Goal: Transaction & Acquisition: Book appointment/travel/reservation

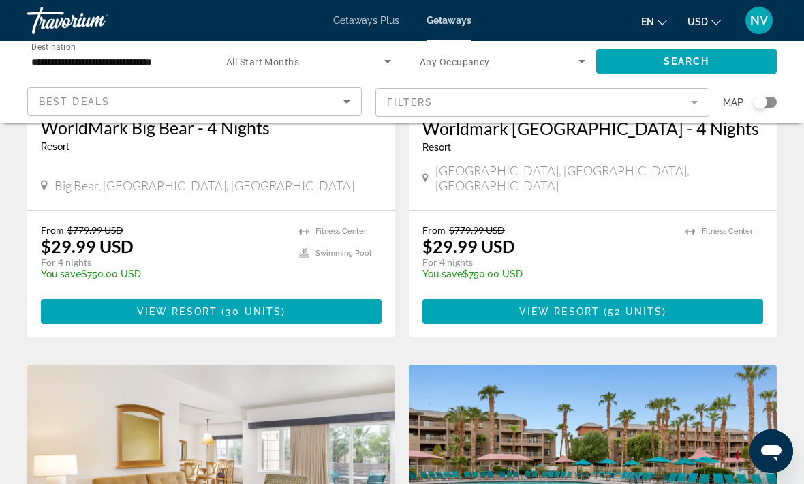
scroll to position [1760, 0]
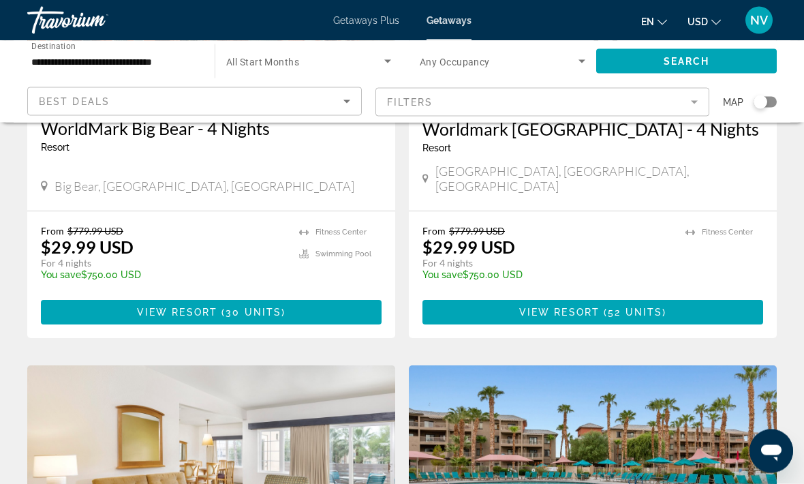
click at [369, 18] on span "Getaways Plus" at bounding box center [366, 20] width 66 height 11
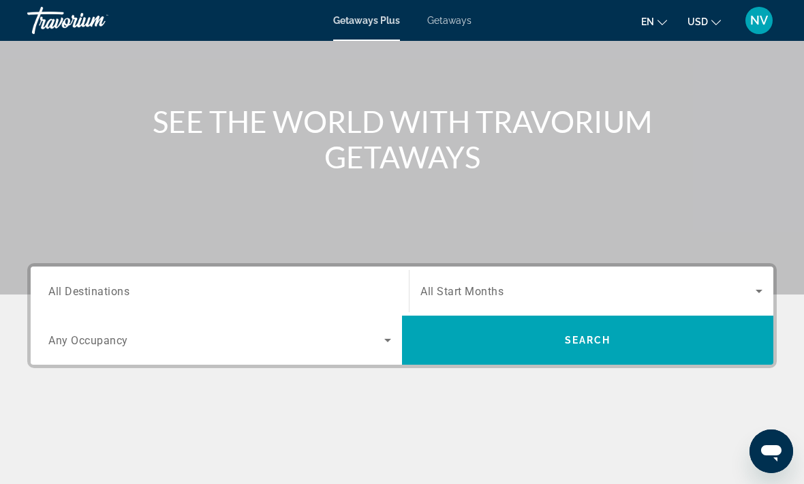
click at [104, 284] on input "Destination All Destinations" at bounding box center [219, 292] width 343 height 16
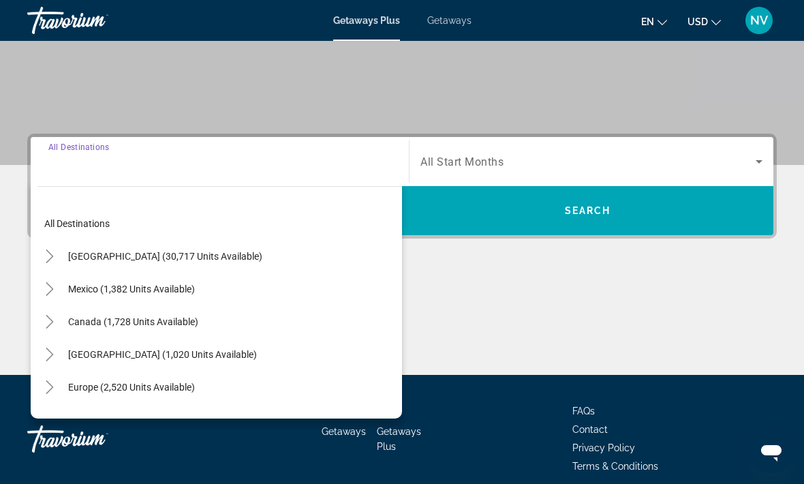
scroll to position [257, 0]
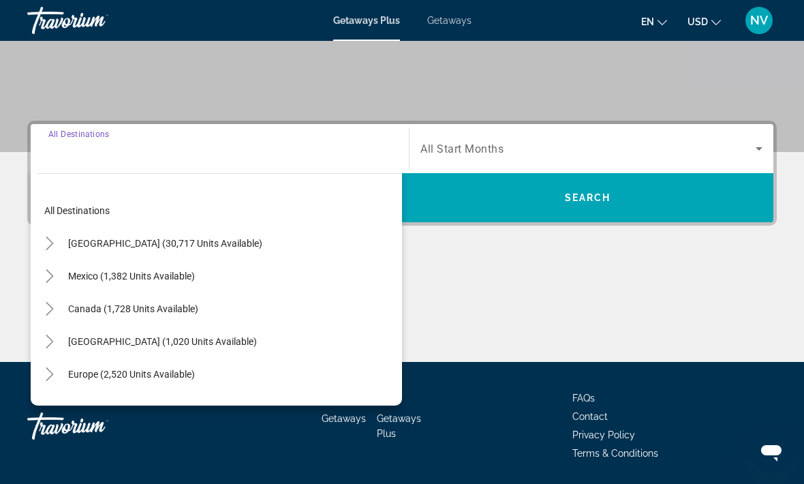
click at [112, 243] on span "[GEOGRAPHIC_DATA] (30,717 units available)" at bounding box center [165, 243] width 194 height 11
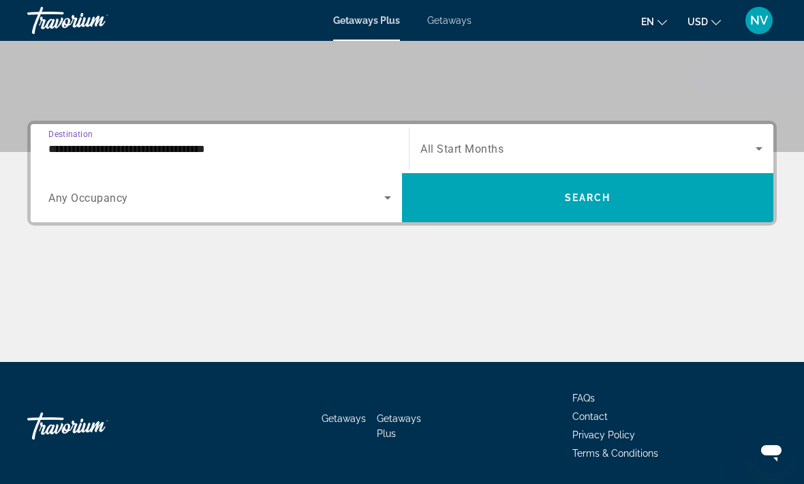
click at [104, 153] on input "**********" at bounding box center [219, 149] width 343 height 16
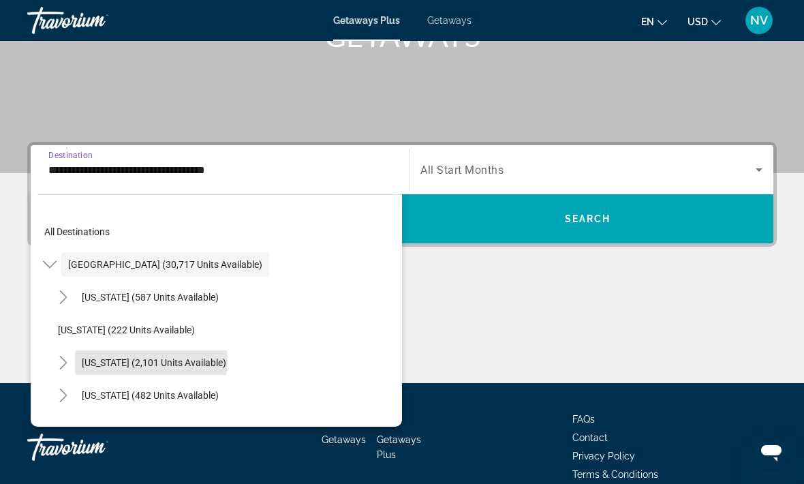
click at [130, 359] on span "[US_STATE] (2,101 units available)" at bounding box center [154, 362] width 144 height 11
type input "**********"
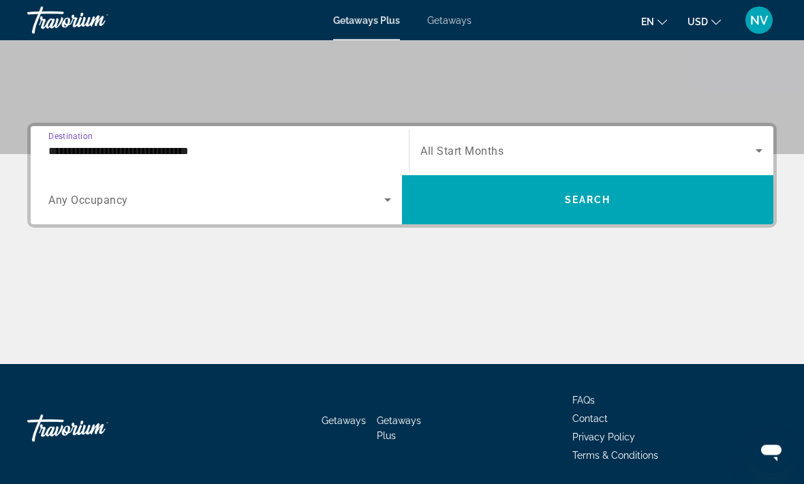
scroll to position [257, 0]
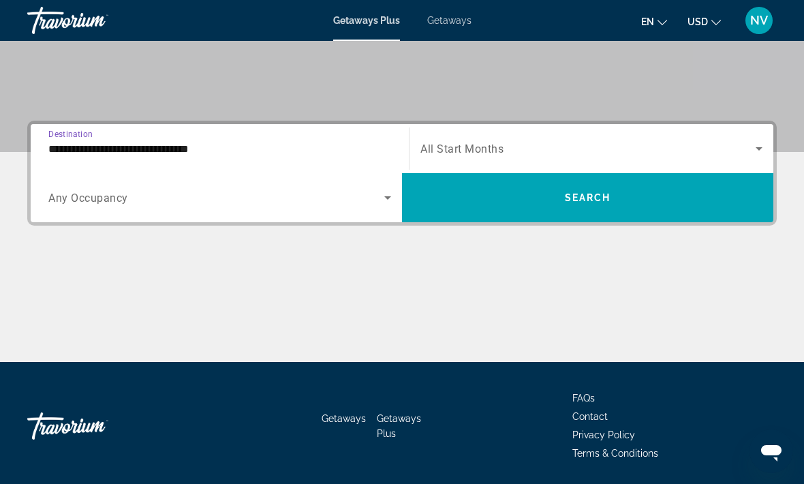
click at [507, 209] on span "Search widget" at bounding box center [587, 197] width 371 height 33
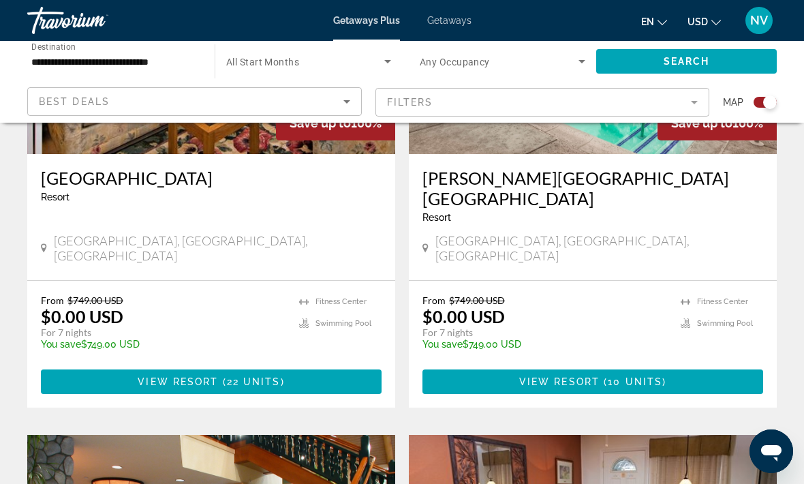
scroll to position [656, 0]
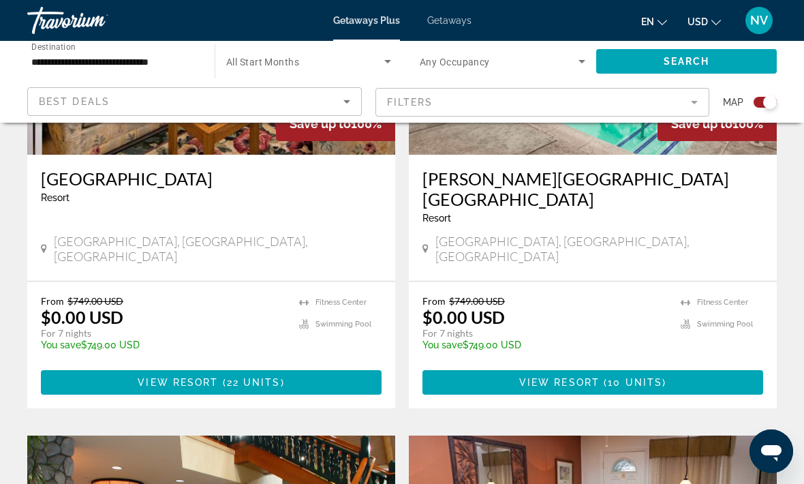
click at [279, 377] on span "( 22 units )" at bounding box center [251, 382] width 66 height 11
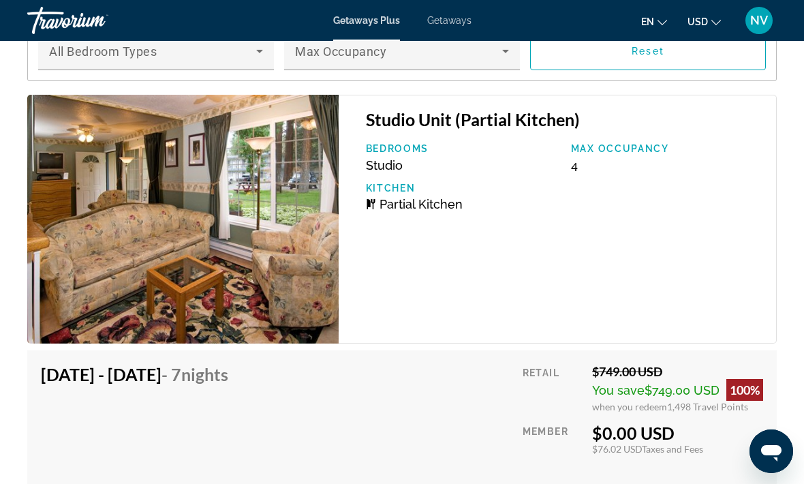
scroll to position [2699, 0]
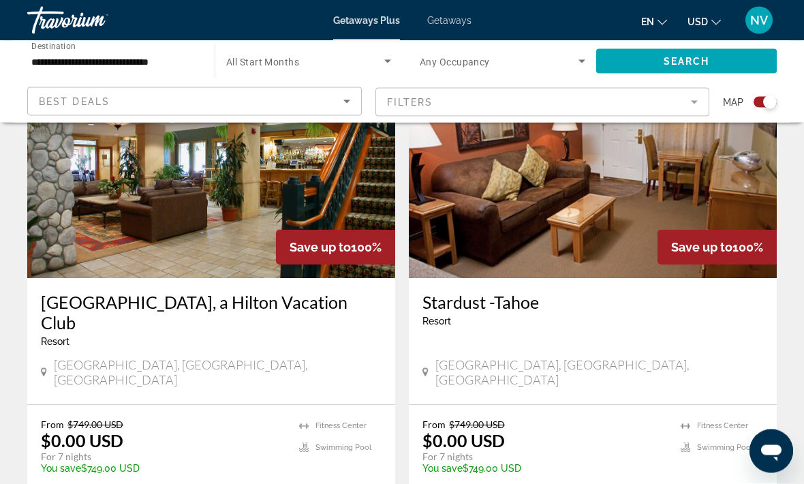
scroll to position [1032, 0]
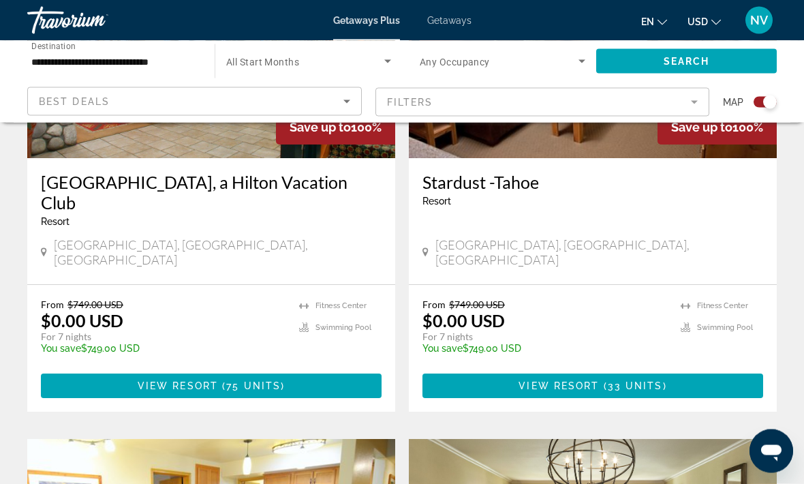
scroll to position [1164, 0]
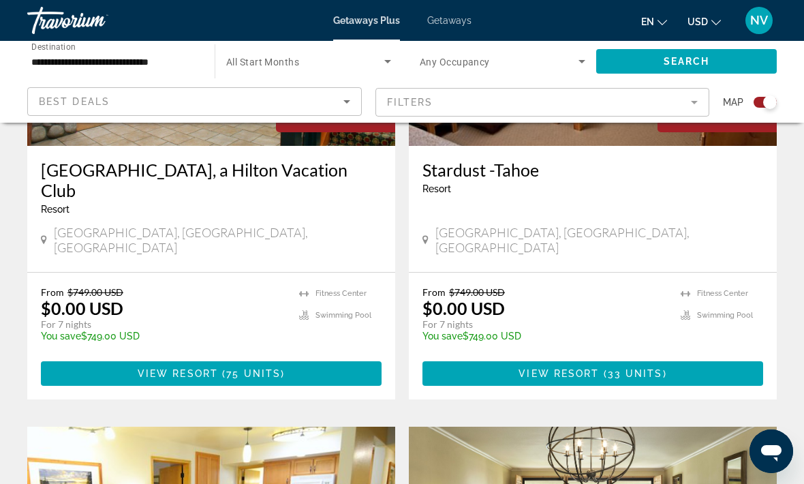
click at [564, 368] on span "View Resort" at bounding box center [559, 373] width 80 height 11
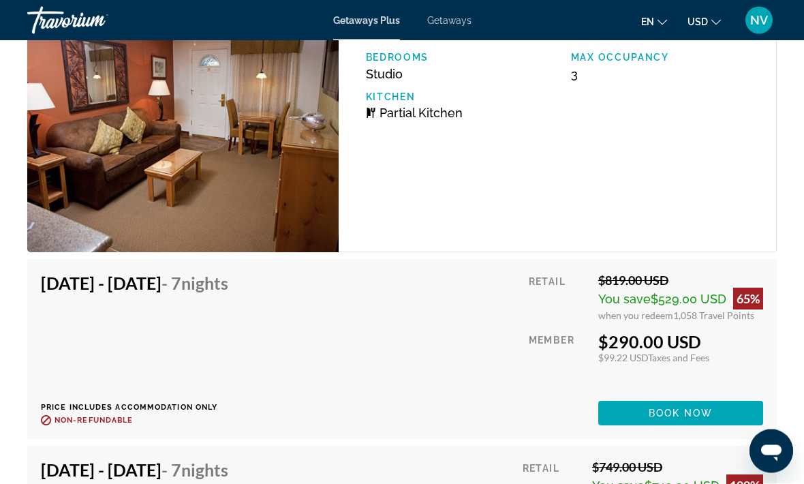
scroll to position [2719, 0]
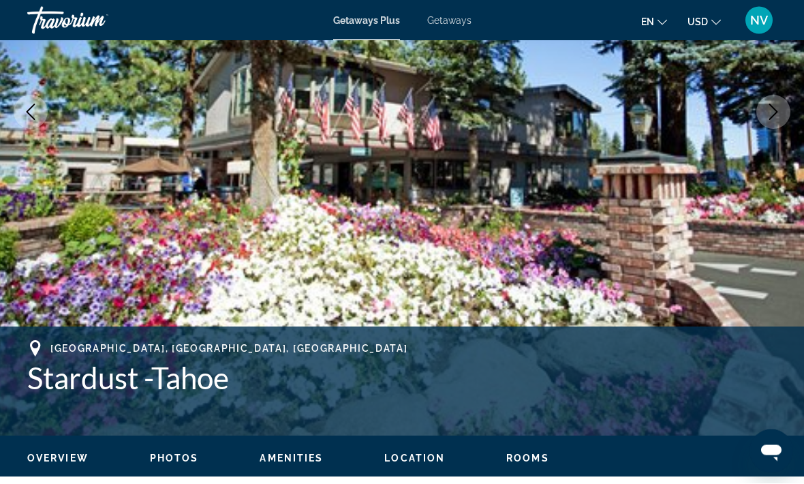
scroll to position [45, 0]
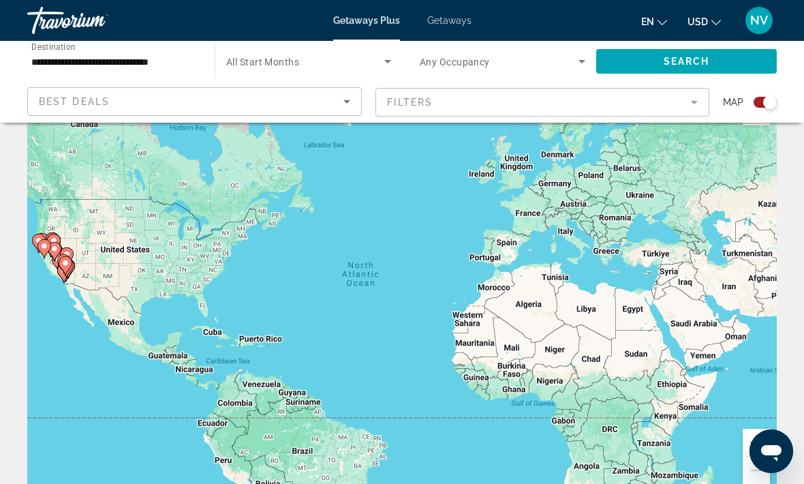
click at [446, 16] on span "Getaways" at bounding box center [449, 20] width 44 height 11
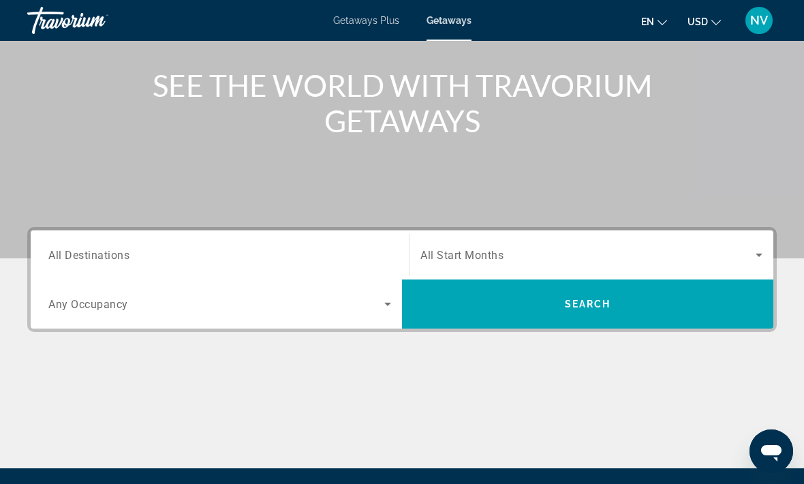
scroll to position [157, 0]
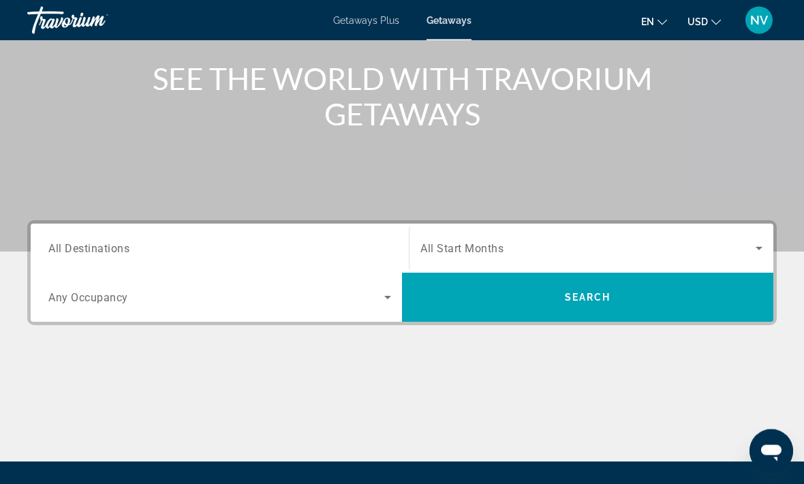
click at [119, 249] on span "All Destinations" at bounding box center [88, 248] width 81 height 13
click at [119, 249] on input "Destination All Destinations" at bounding box center [219, 249] width 343 height 16
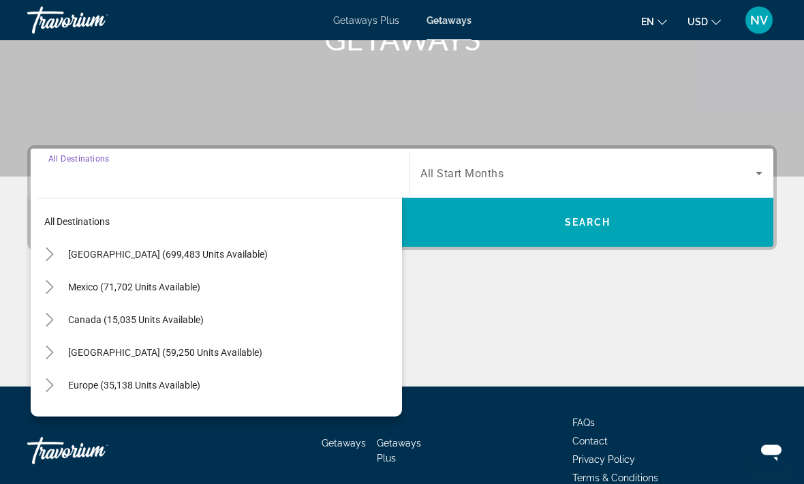
scroll to position [256, 0]
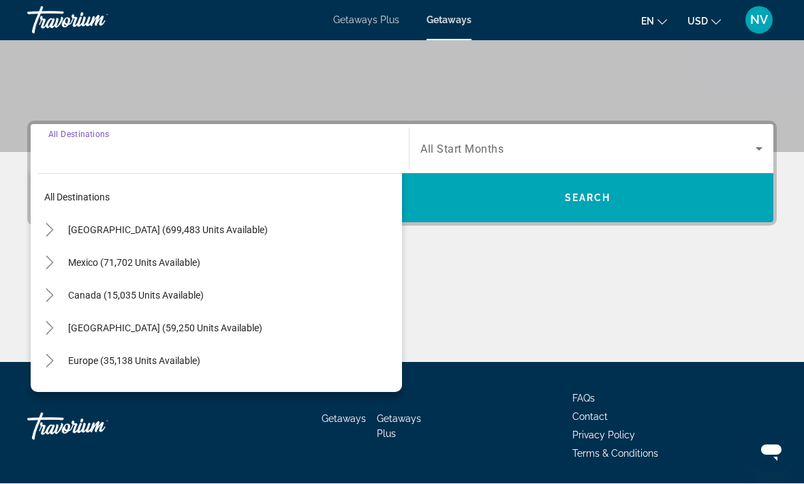
click at [131, 228] on span "[GEOGRAPHIC_DATA] (699,483 units available)" at bounding box center [168, 230] width 200 height 11
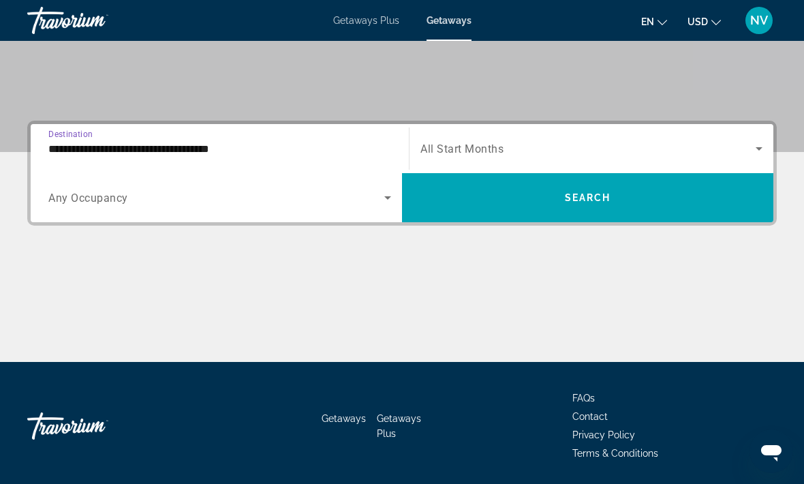
click at [92, 152] on input "**********" at bounding box center [219, 149] width 343 height 16
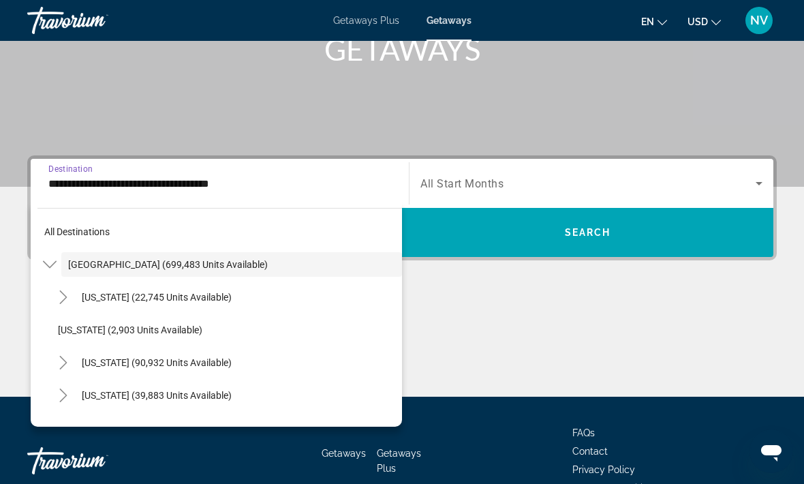
click at [120, 357] on span "[US_STATE] (90,932 units available)" at bounding box center [157, 362] width 150 height 11
type input "**********"
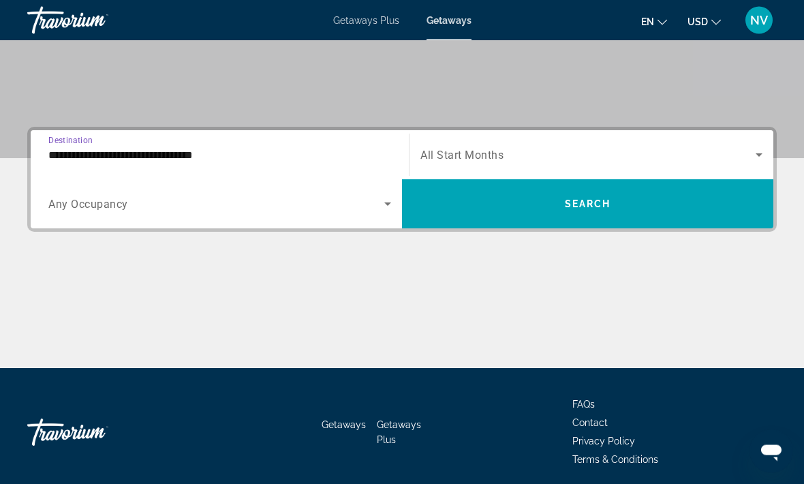
scroll to position [256, 0]
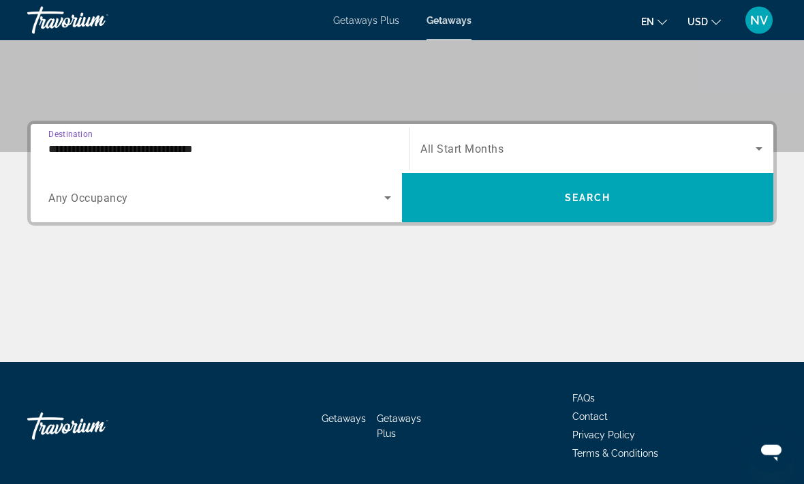
click at [479, 198] on span "Search widget" at bounding box center [587, 198] width 371 height 33
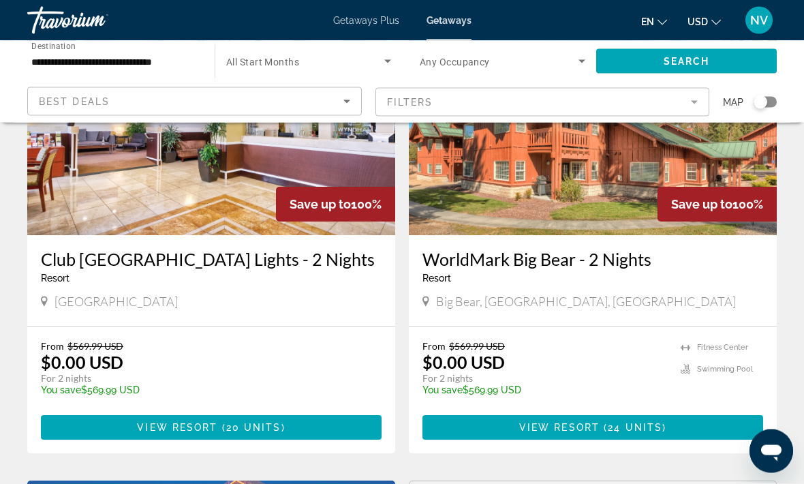
scroll to position [156, 0]
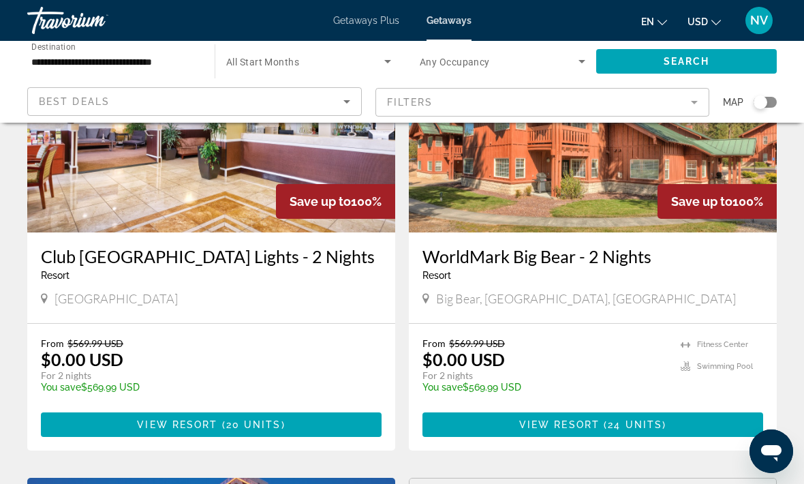
click at [232, 425] on span "20 units" at bounding box center [253, 424] width 55 height 11
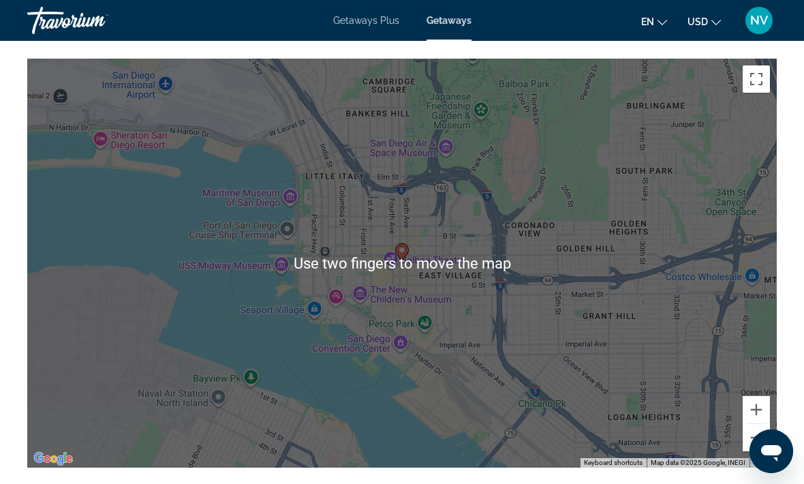
scroll to position [2279, 0]
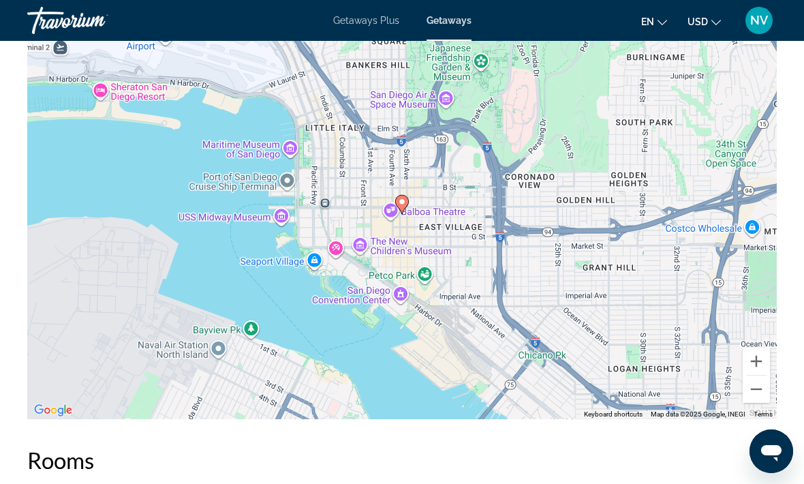
click at [753, 393] on button "Zoom out" at bounding box center [756, 389] width 27 height 27
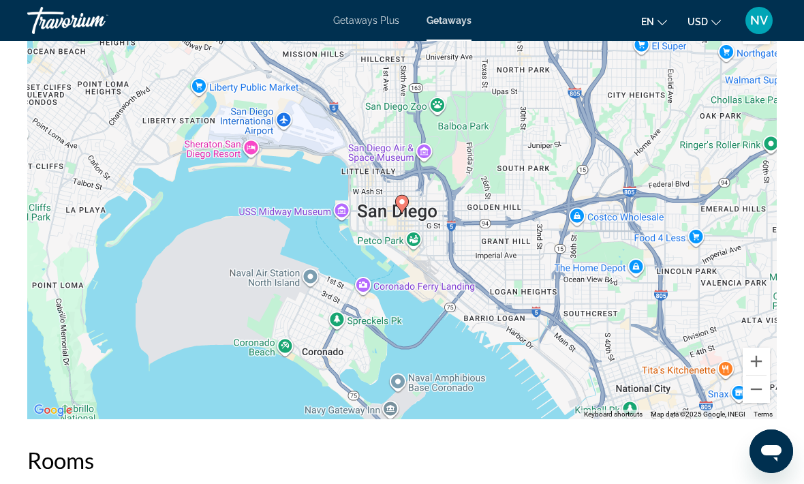
click at [748, 389] on button "Zoom out" at bounding box center [756, 389] width 27 height 27
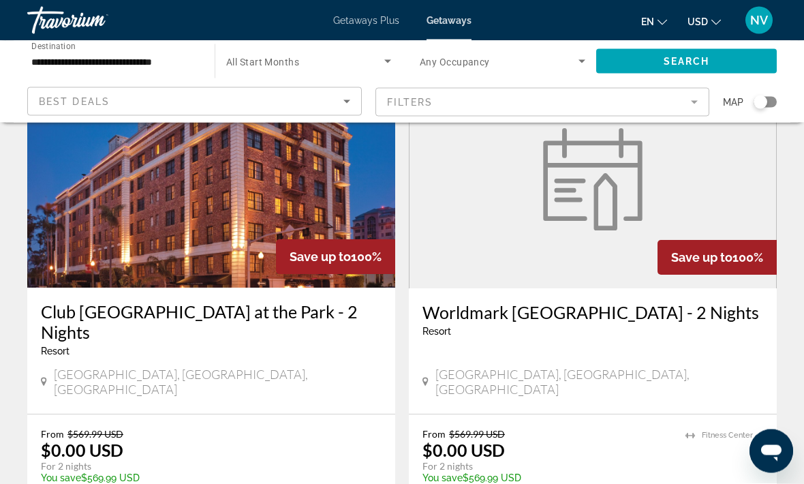
scroll to position [565, 0]
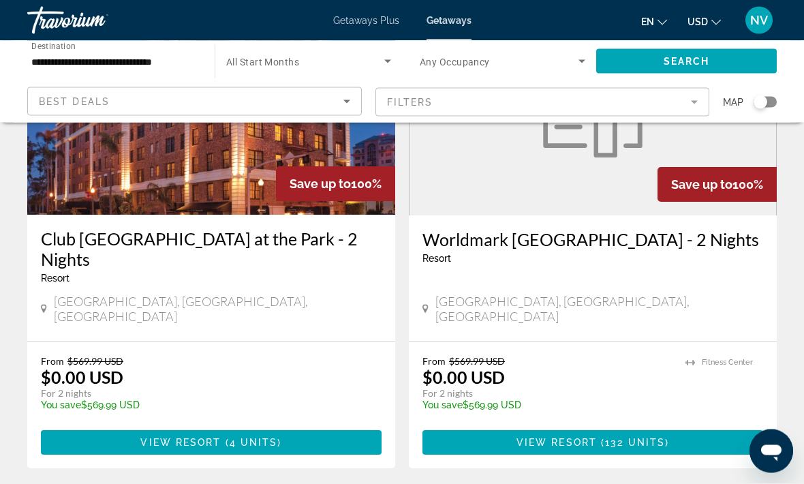
click at [558, 438] on span "View Resort" at bounding box center [557, 443] width 80 height 11
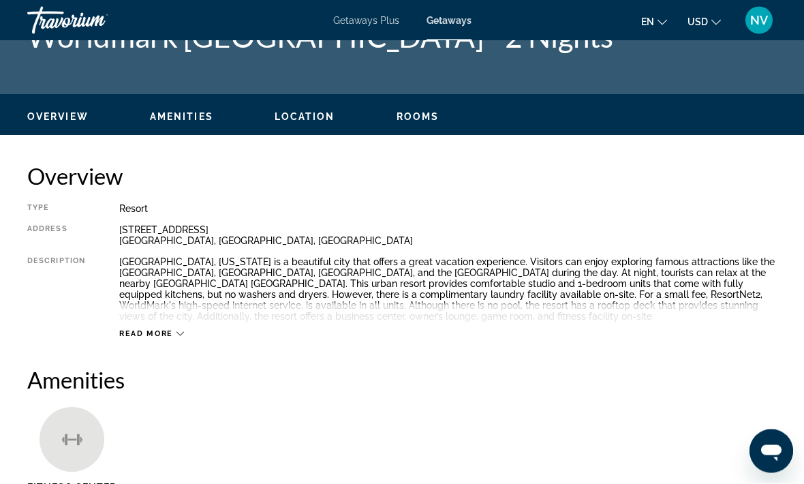
scroll to position [56, 0]
click at [168, 333] on span "Read more" at bounding box center [146, 333] width 54 height 9
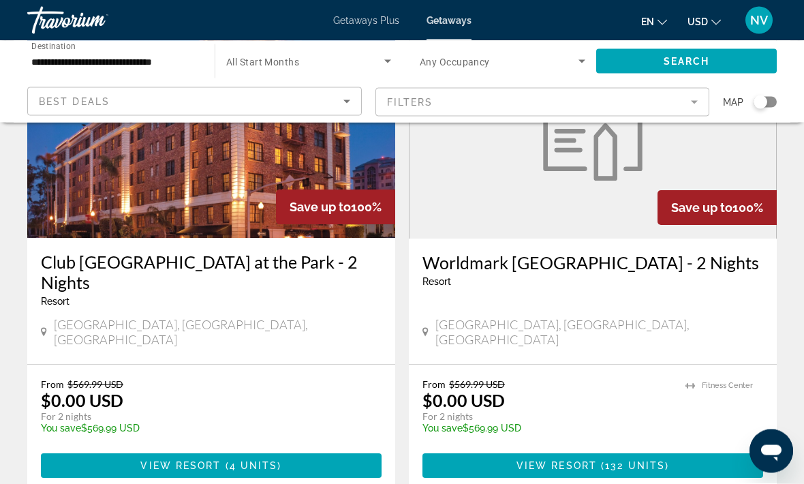
scroll to position [614, 0]
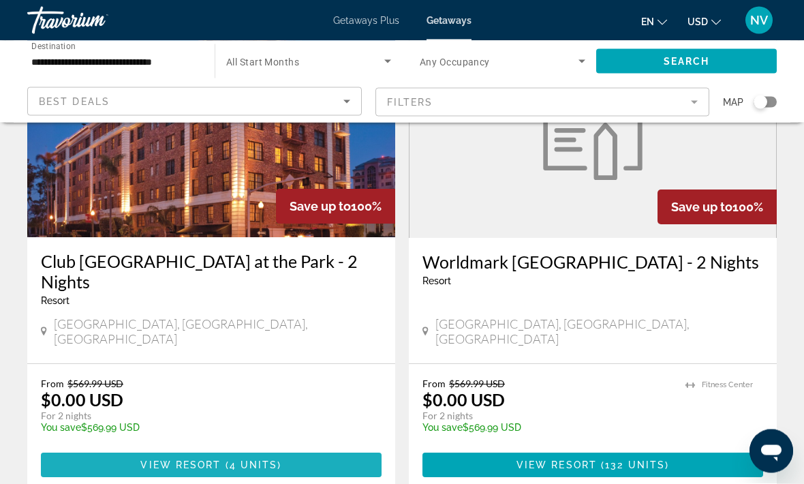
click at [268, 460] on span "4 units" at bounding box center [254, 465] width 48 height 11
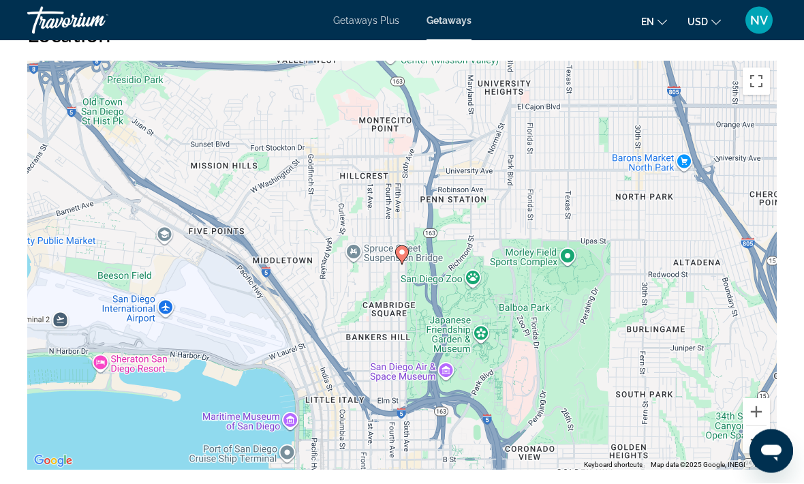
scroll to position [2091, 0]
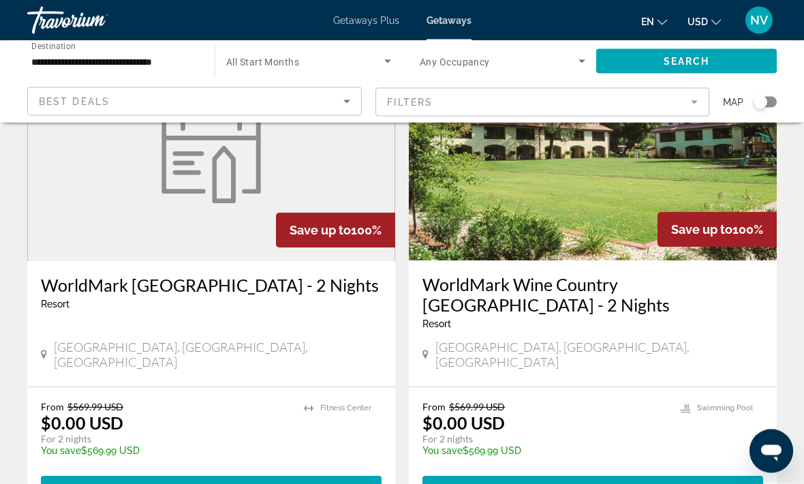
scroll to position [1580, 0]
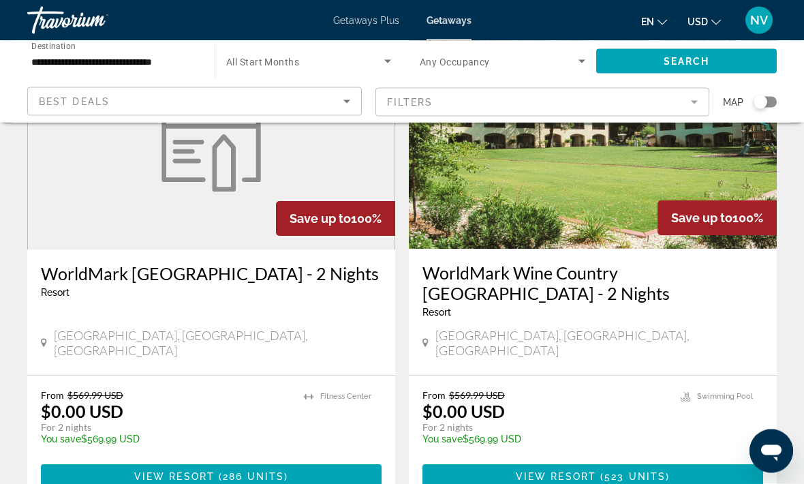
click at [588, 472] on span "View Resort" at bounding box center [556, 477] width 80 height 11
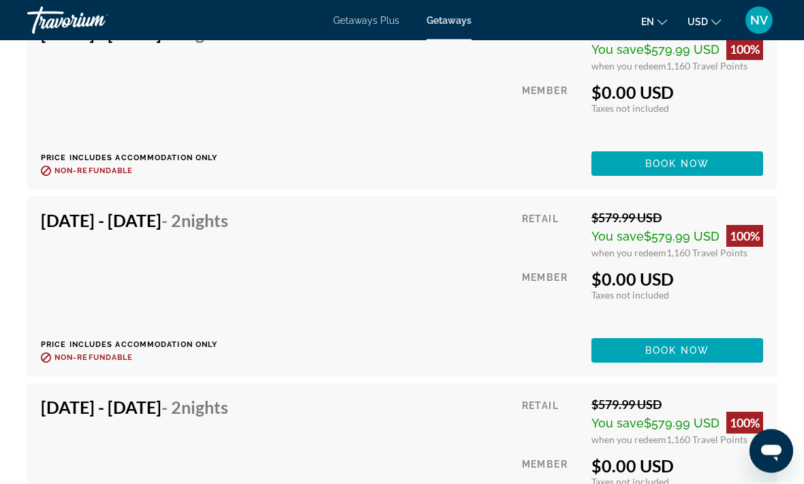
scroll to position [3386, 0]
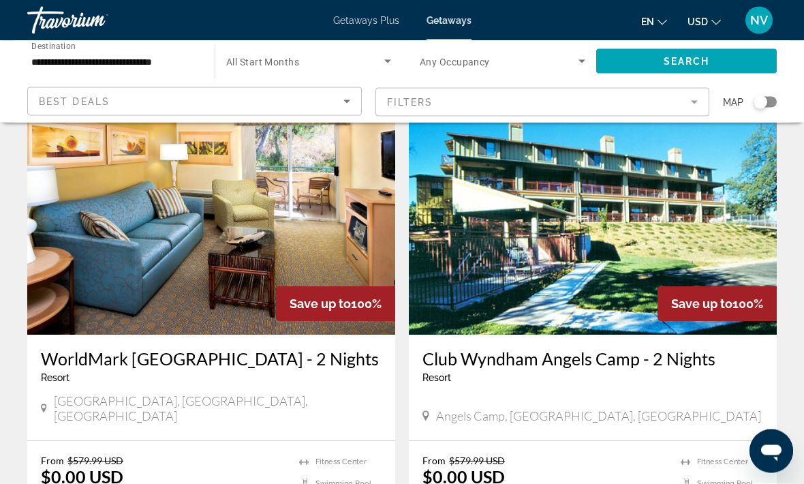
scroll to position [2515, 0]
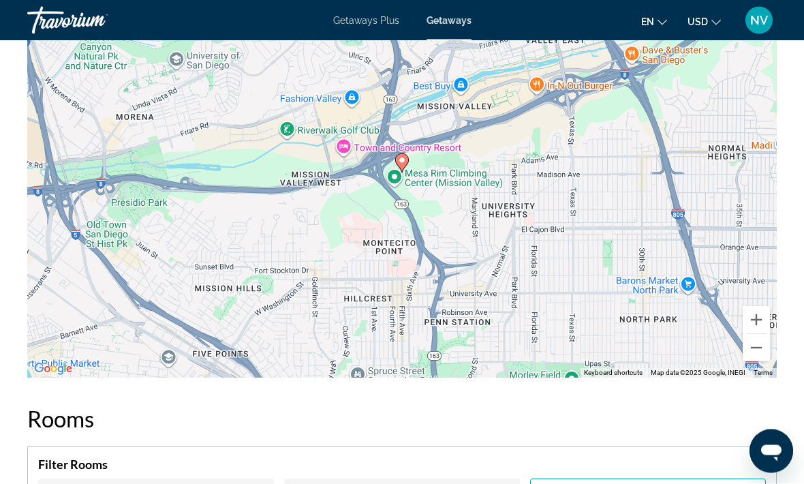
click at [754, 335] on button "Zoom out" at bounding box center [756, 348] width 27 height 27
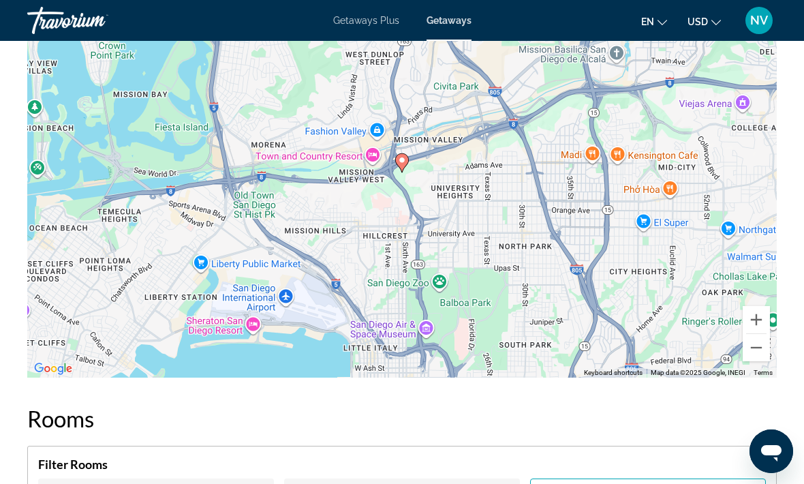
click at [753, 337] on button "Zoom out" at bounding box center [756, 347] width 27 height 27
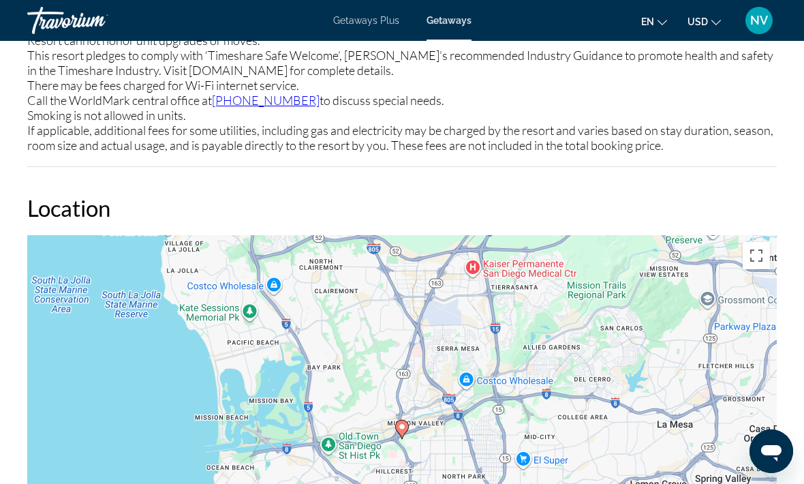
scroll to position [2342, 0]
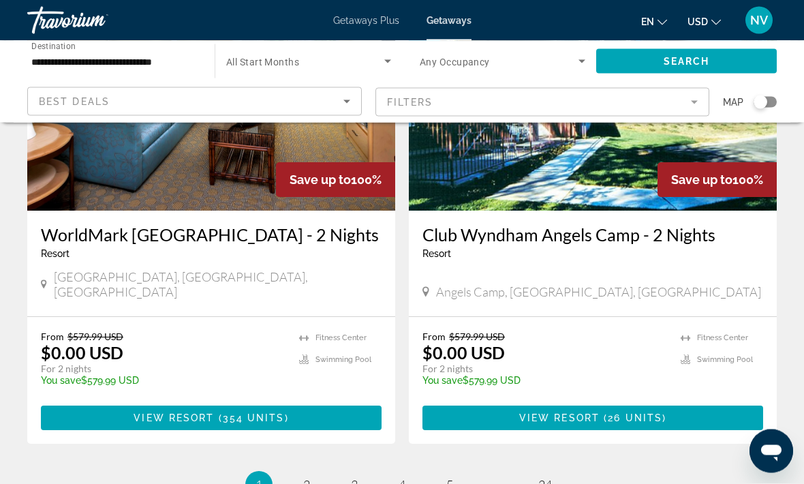
scroll to position [2707, 0]
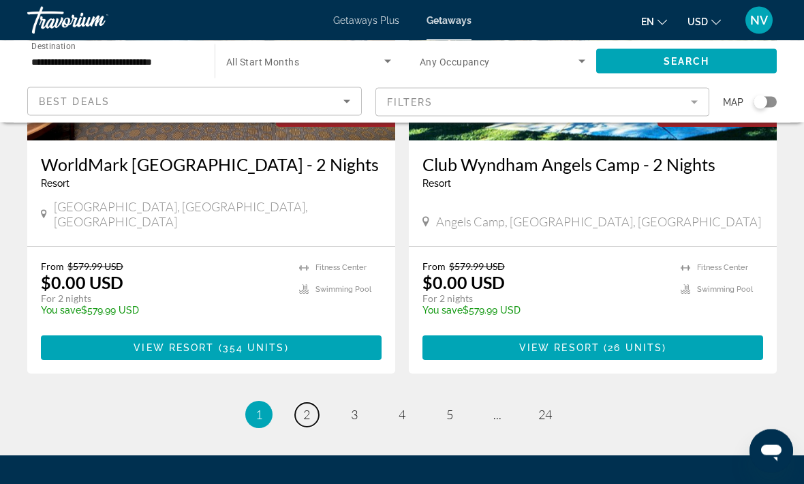
click at [311, 403] on link "page 2" at bounding box center [307, 415] width 24 height 24
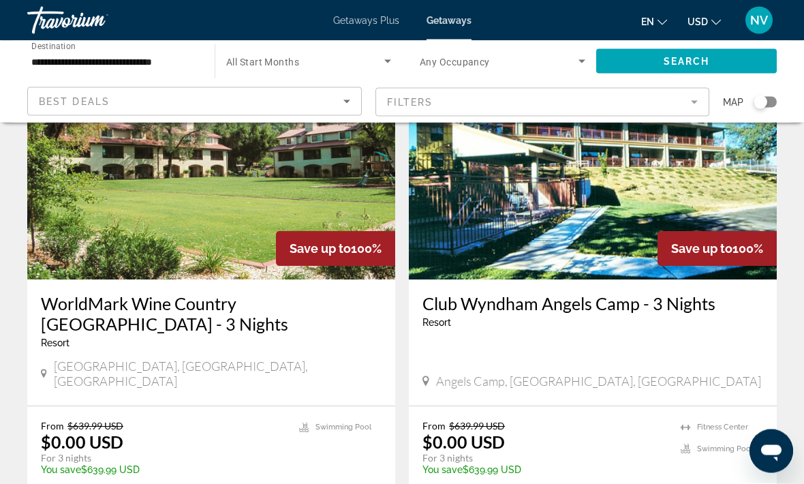
scroll to position [1586, 0]
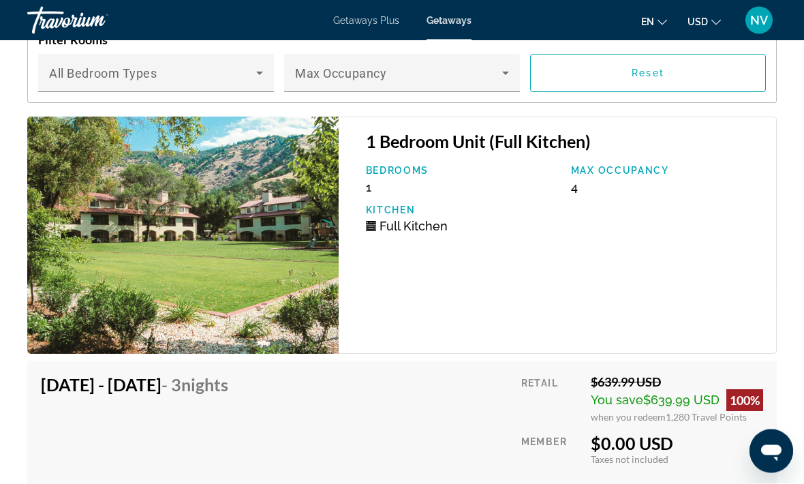
scroll to position [2823, 0]
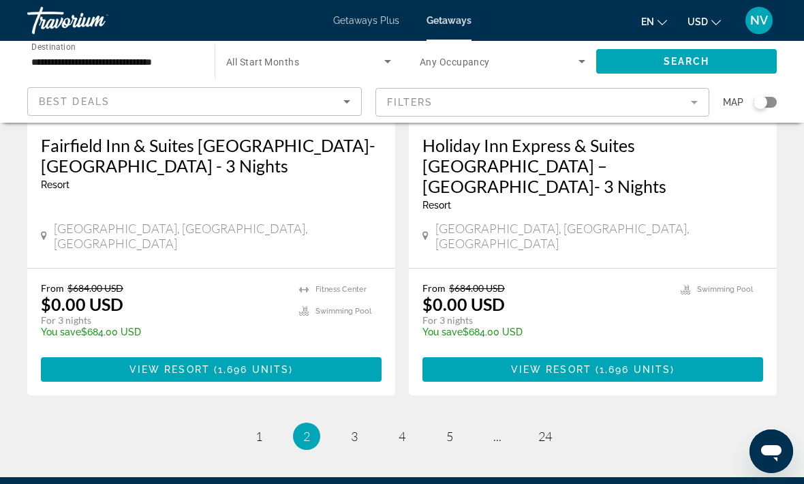
scroll to position [2747, 0]
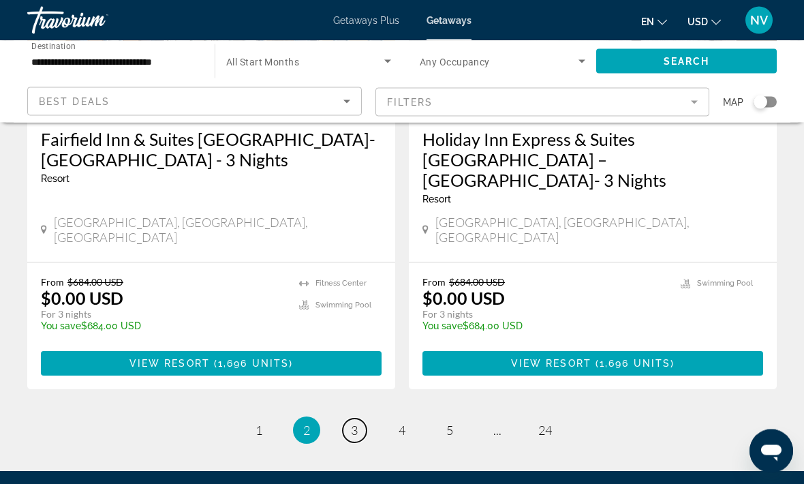
click at [356, 423] on span "3" at bounding box center [354, 430] width 7 height 15
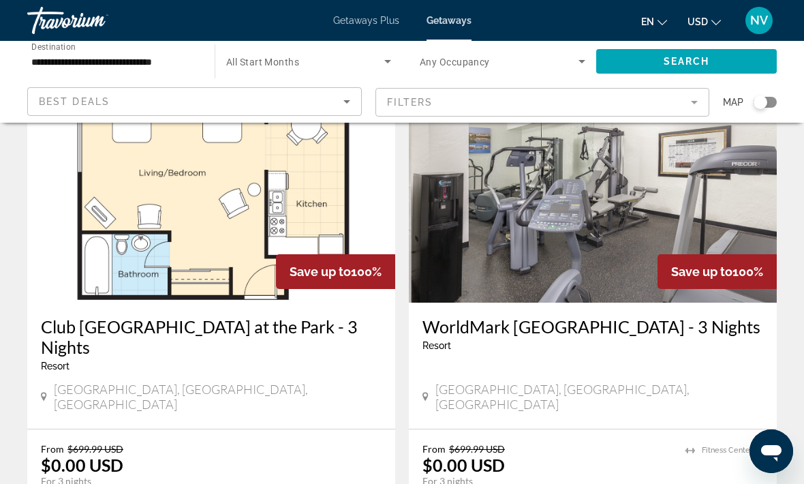
scroll to position [1082, 0]
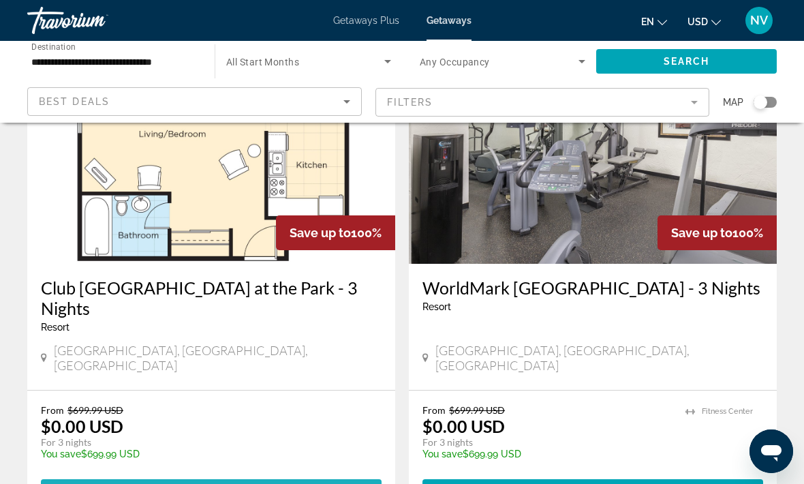
click at [157, 483] on span "View Resort" at bounding box center [180, 491] width 80 height 11
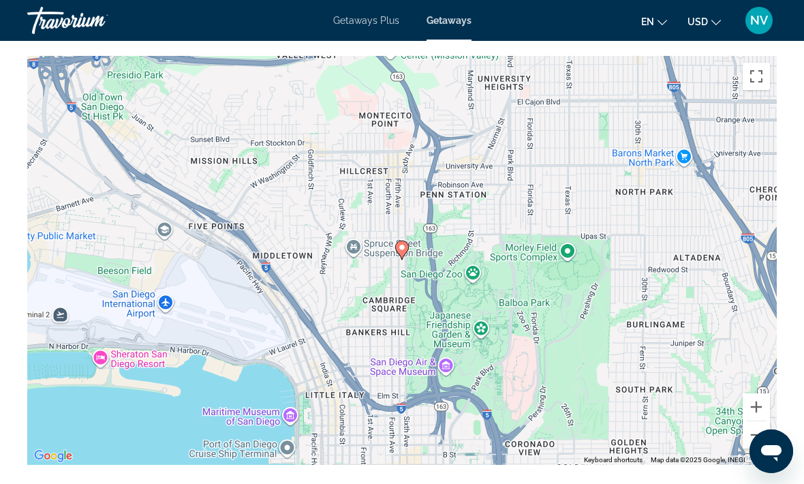
scroll to position [2093, 0]
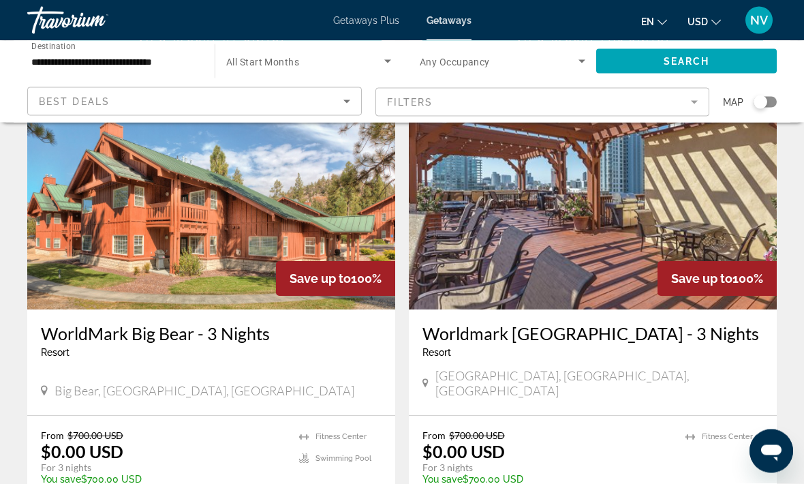
scroll to position [2034, 0]
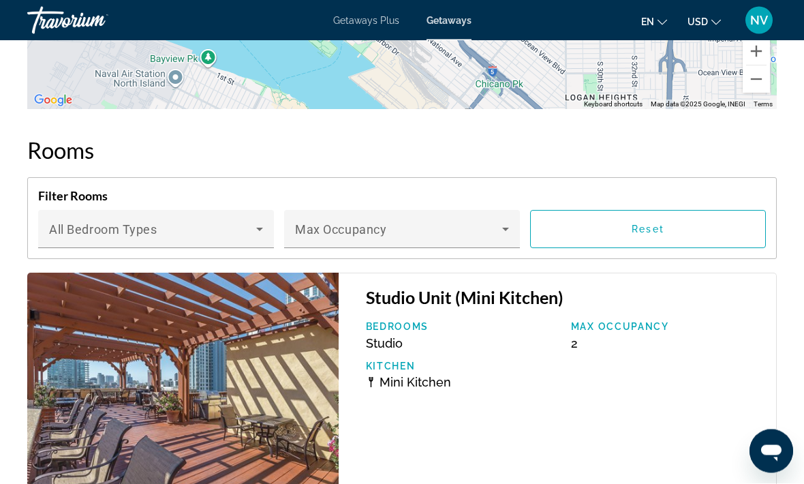
scroll to position [2796, 0]
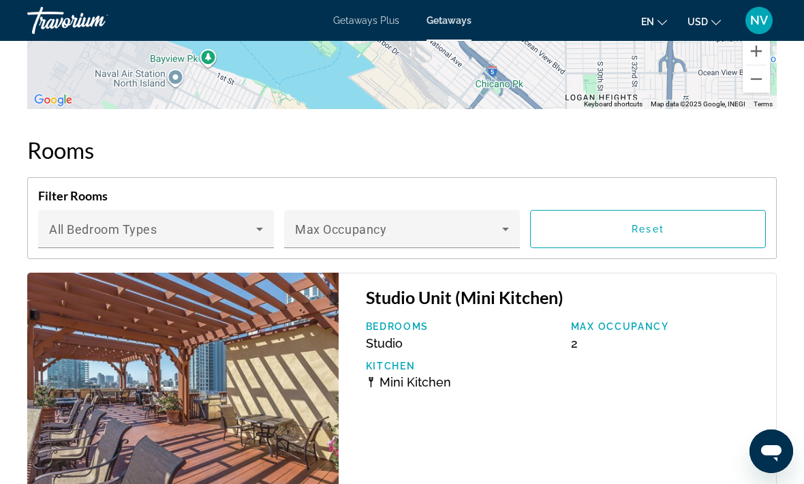
click at [121, 434] on img "Main content" at bounding box center [182, 397] width 311 height 249
click at [258, 232] on icon "Main content" at bounding box center [259, 229] width 16 height 16
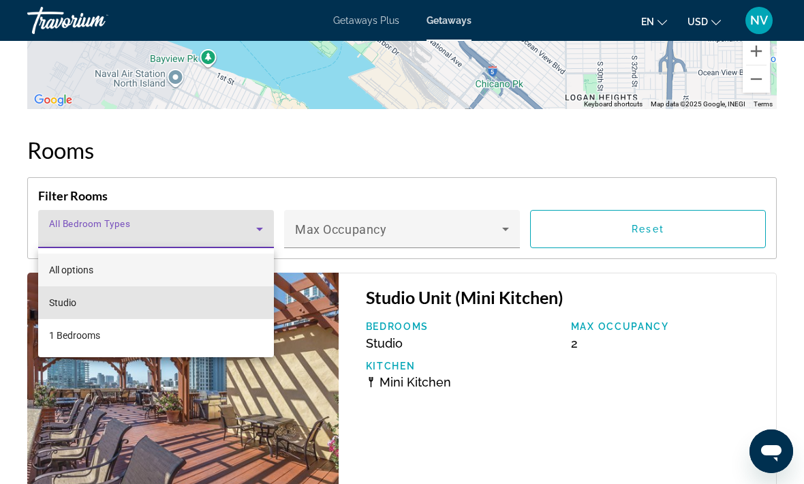
click at [62, 301] on span "Studio" at bounding box center [62, 302] width 27 height 16
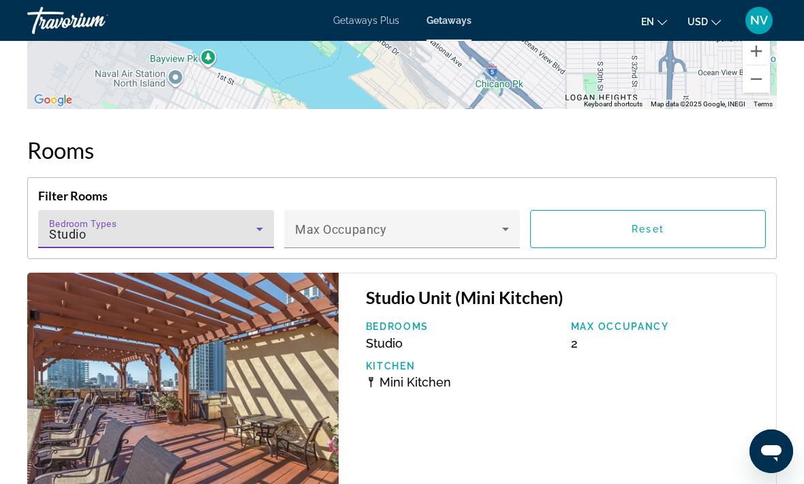
click at [261, 229] on icon "Main content" at bounding box center [259, 229] width 7 height 3
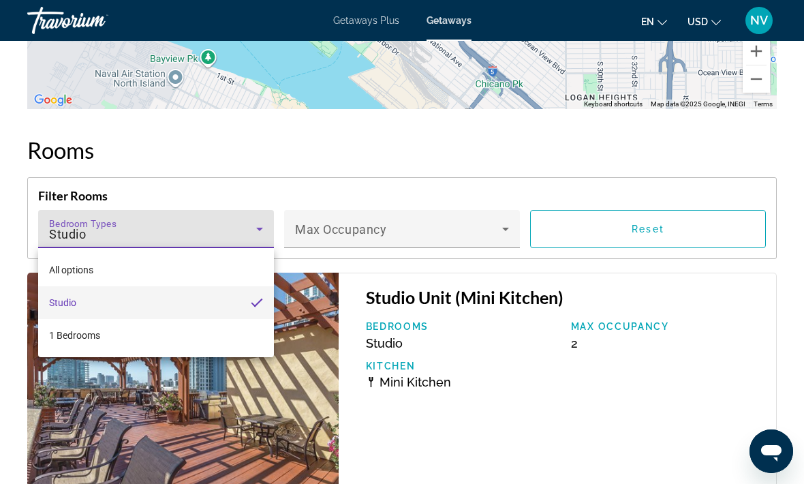
click at [74, 258] on mat-option "All options" at bounding box center [156, 270] width 236 height 33
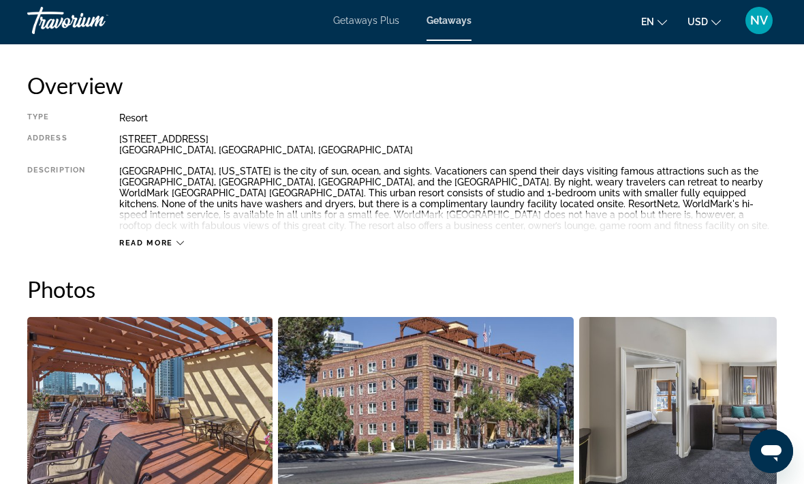
scroll to position [654, 0]
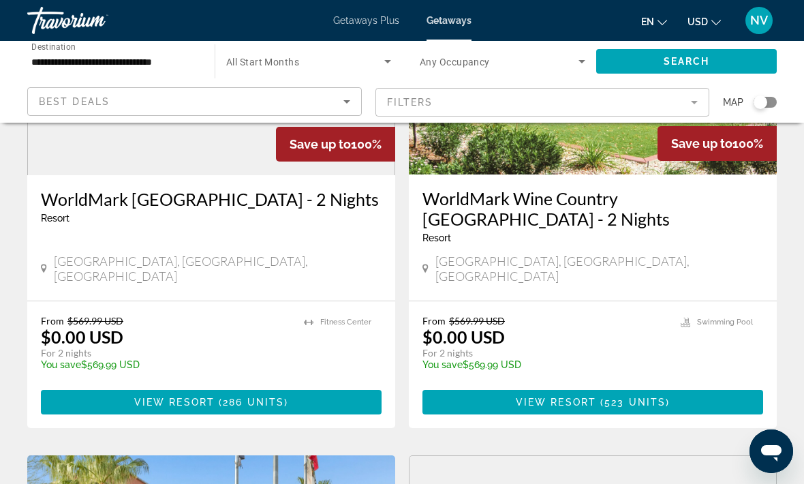
scroll to position [1653, 0]
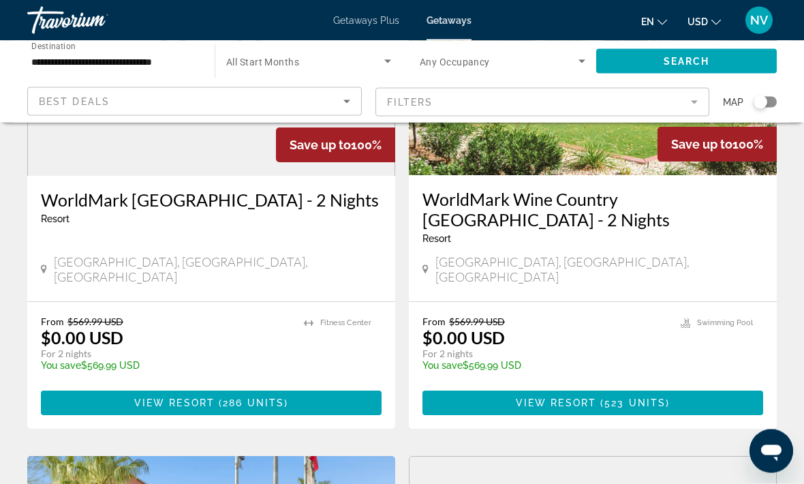
click at [633, 398] on span "523 units" at bounding box center [634, 403] width 61 height 11
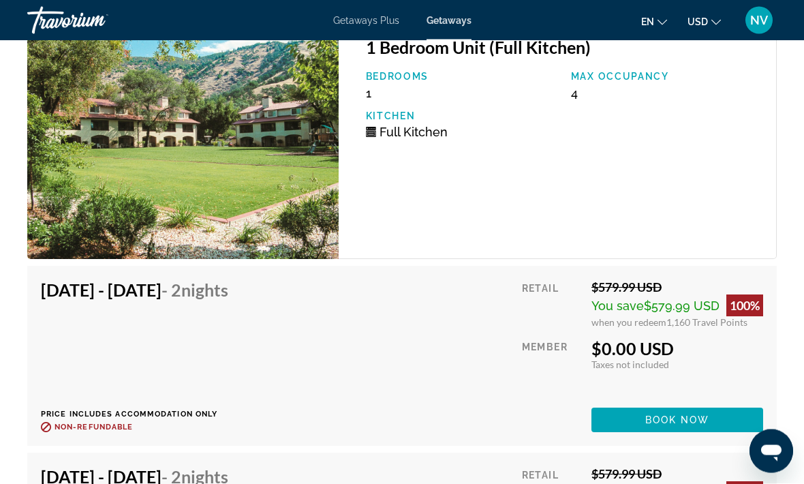
scroll to position [2967, 0]
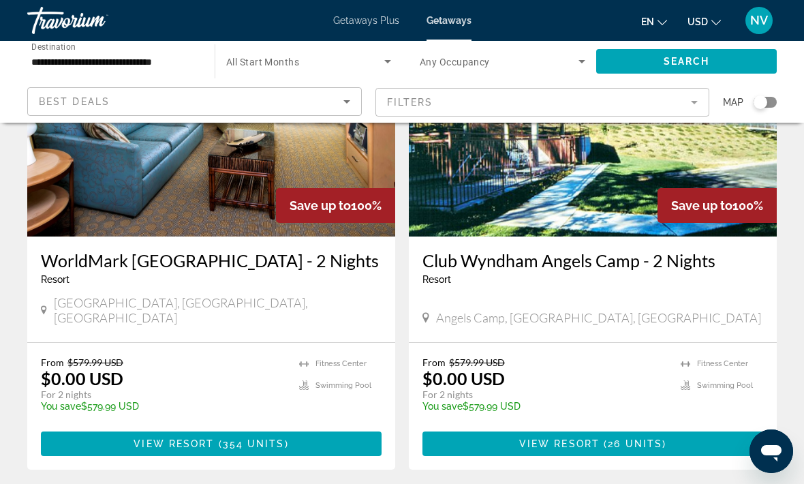
scroll to position [2707, 0]
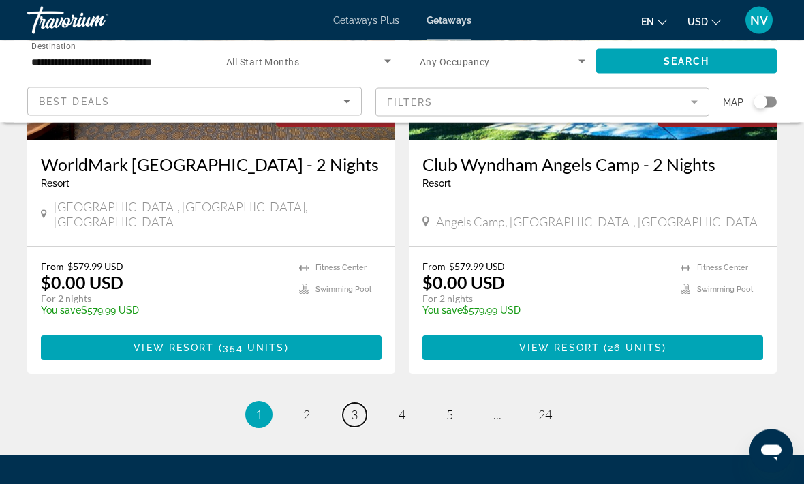
click at [356, 408] on span "3" at bounding box center [354, 415] width 7 height 15
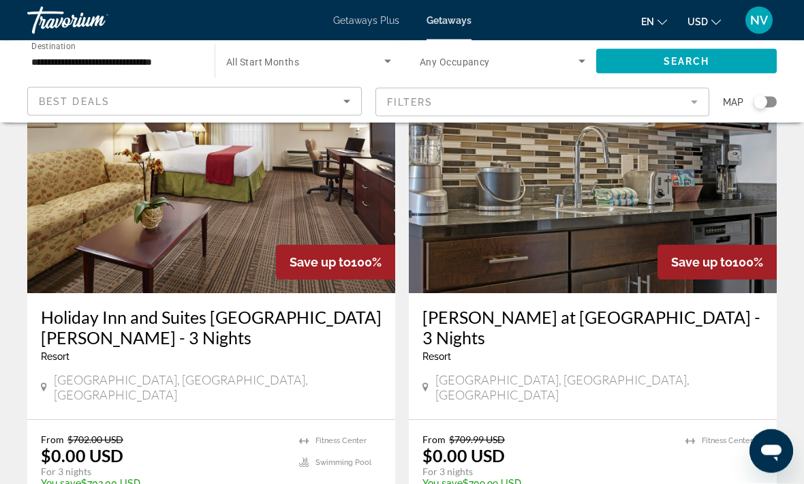
scroll to position [2530, 0]
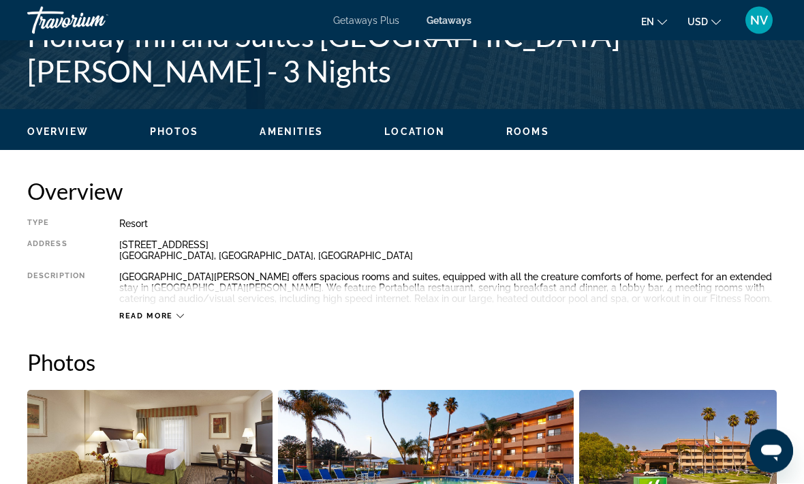
scroll to position [580, 0]
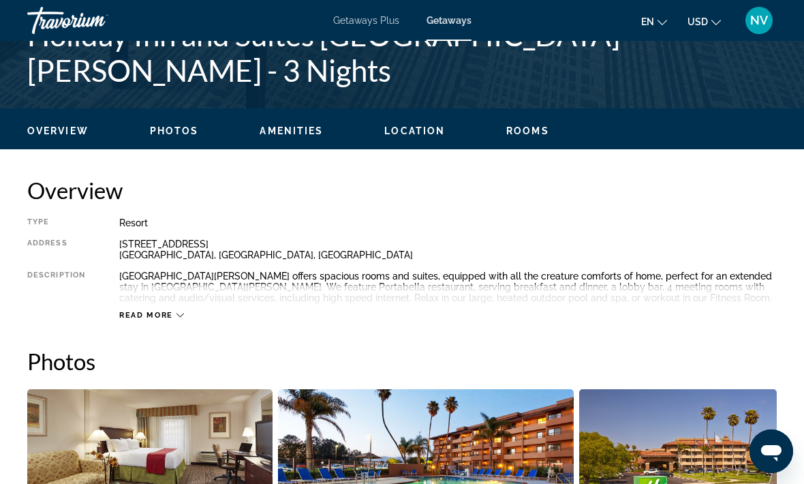
click at [166, 314] on span "Read more" at bounding box center [146, 315] width 54 height 9
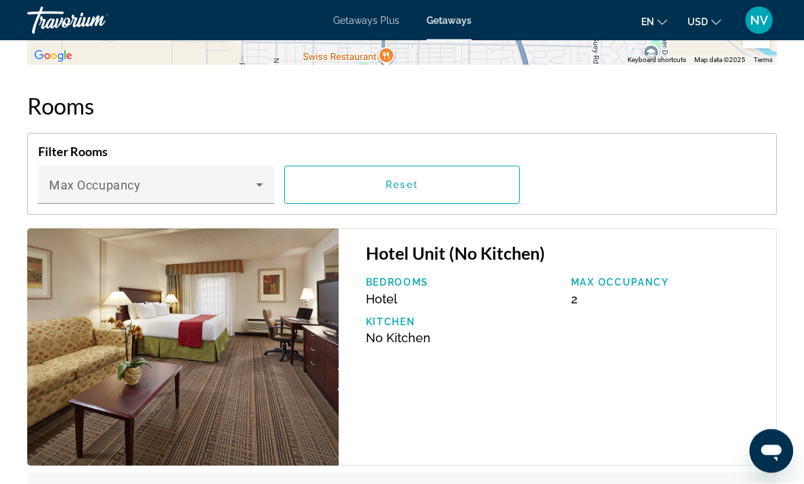
scroll to position [2162, 0]
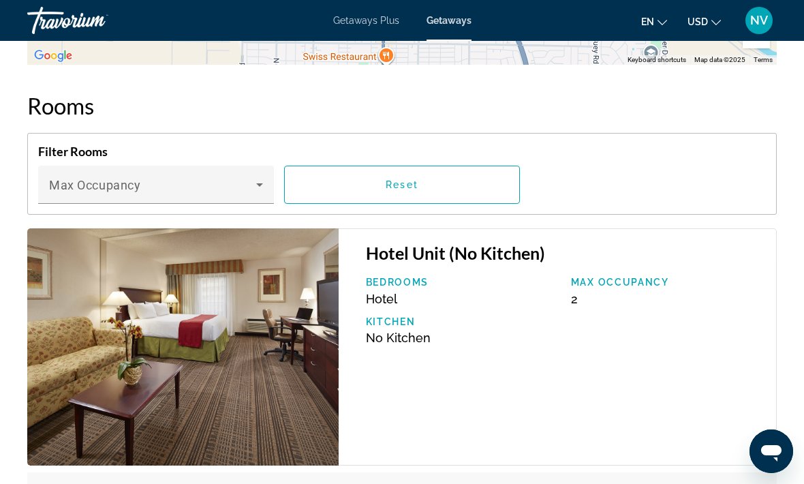
click at [258, 187] on icon "Main content" at bounding box center [259, 185] width 16 height 16
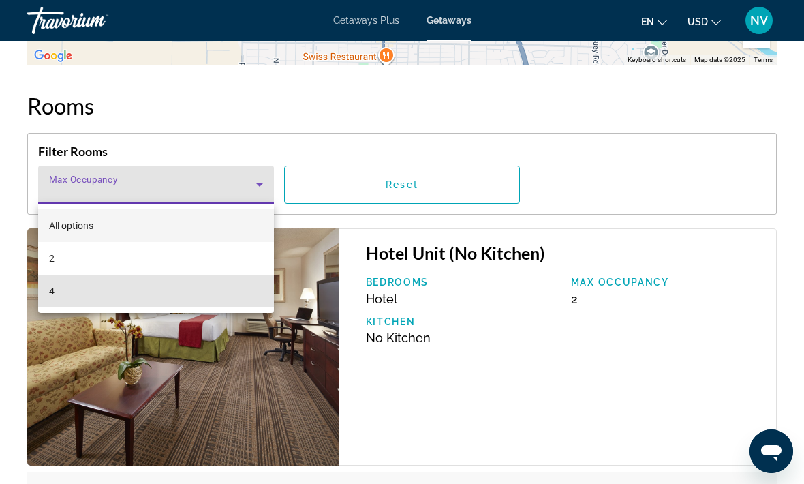
click at [243, 302] on mat-option "4" at bounding box center [156, 291] width 236 height 33
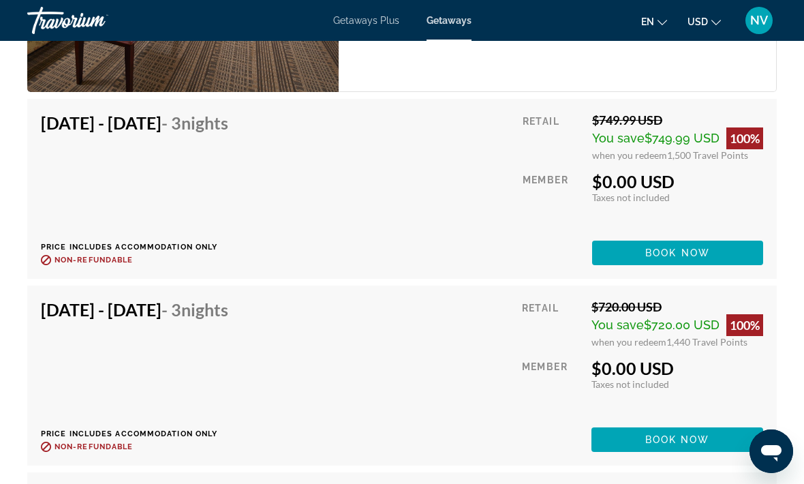
scroll to position [2535, 0]
